Goal: Task Accomplishment & Management: Manage account settings

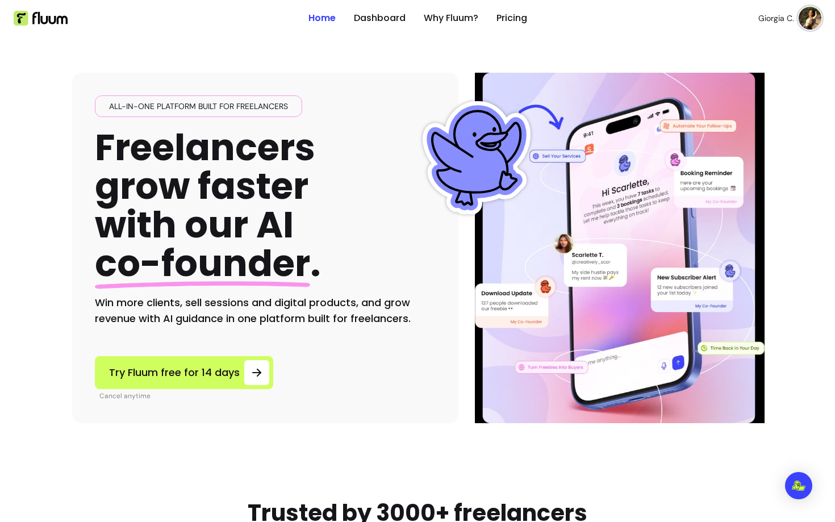
click at [804, 31] on ul "Giorgia C." at bounding box center [679, 18] width 286 height 36
click at [805, 23] on img at bounding box center [809, 18] width 23 height 23
click at [745, 104] on span "Log Out" at bounding box center [769, 104] width 83 height 11
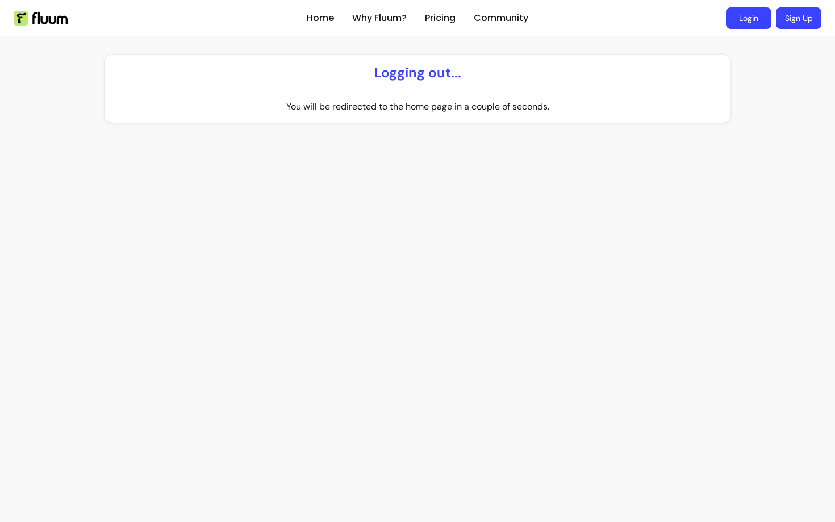
click at [763, 23] on link "Login" at bounding box center [748, 18] width 45 height 22
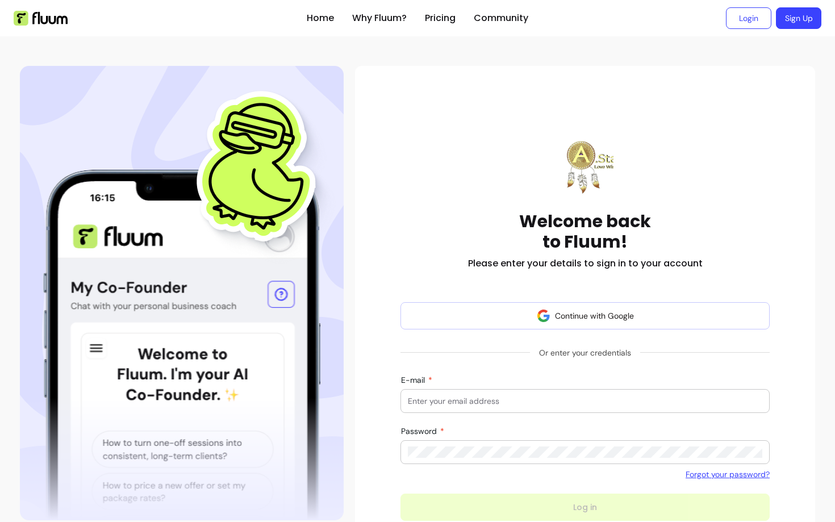
click at [496, 396] on input "E-mail" at bounding box center [585, 400] width 354 height 11
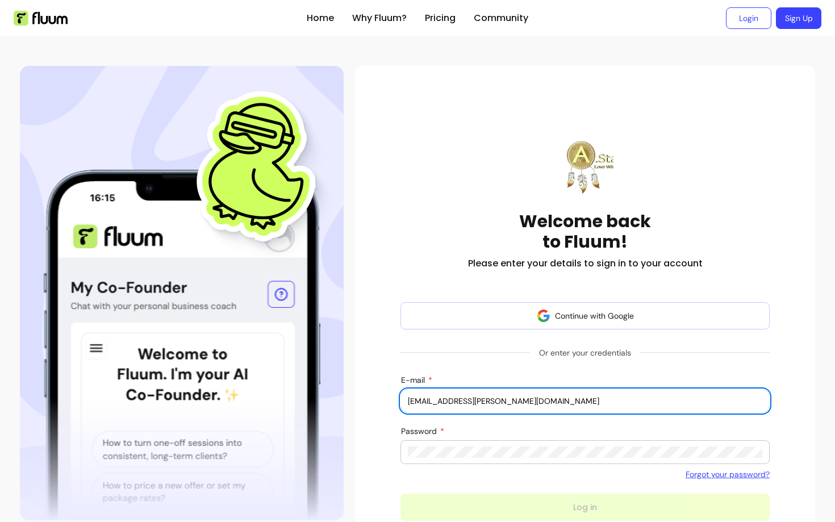
click at [495, 403] on input "[EMAIL_ADDRESS][PERSON_NAME][DOMAIN_NAME]" at bounding box center [585, 400] width 354 height 11
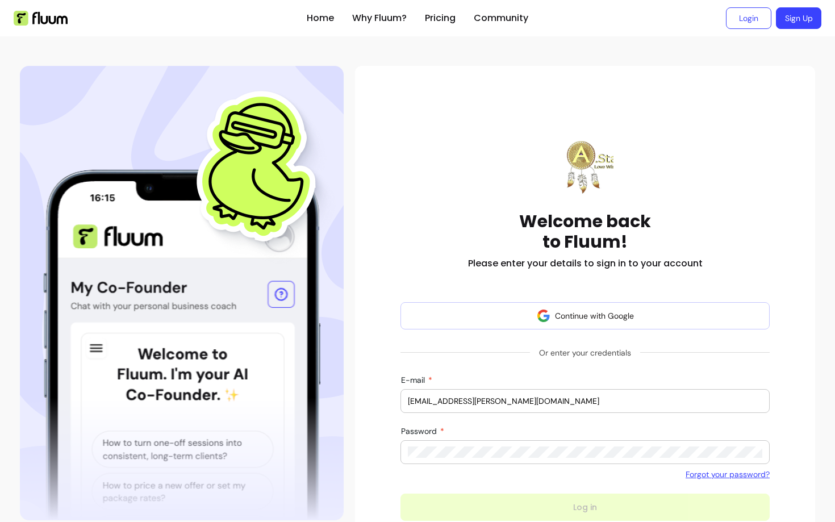
type input "[EMAIL_ADDRESS][PERSON_NAME][DOMAIN_NAME]"
click at [463, 463] on div at bounding box center [585, 452] width 354 height 23
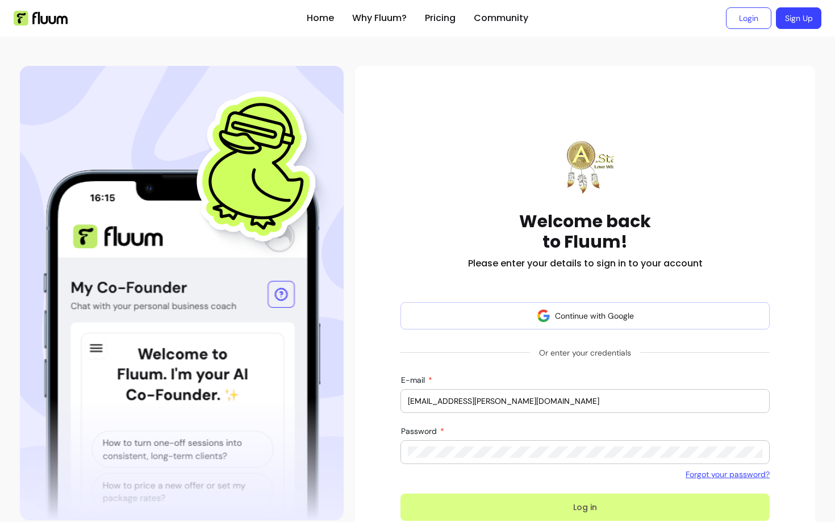
click at [450, 499] on button "Log in" at bounding box center [584, 507] width 369 height 27
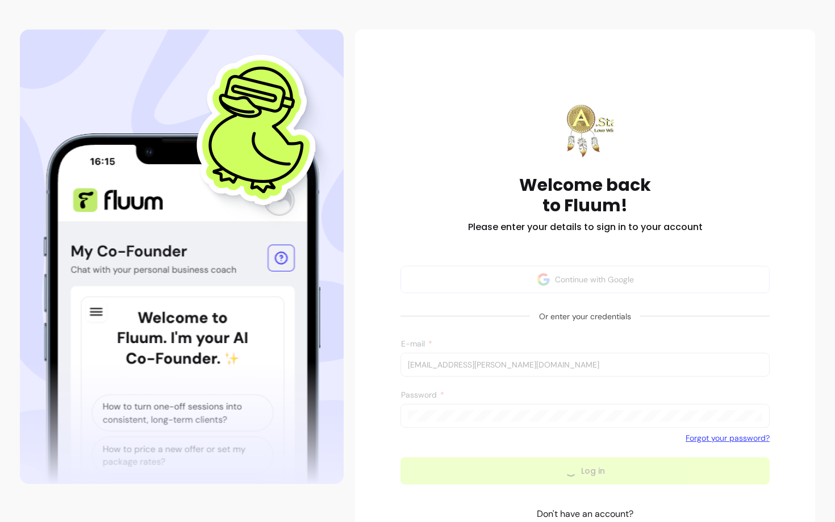
scroll to position [38, 0]
